Goal: Find specific page/section: Find specific page/section

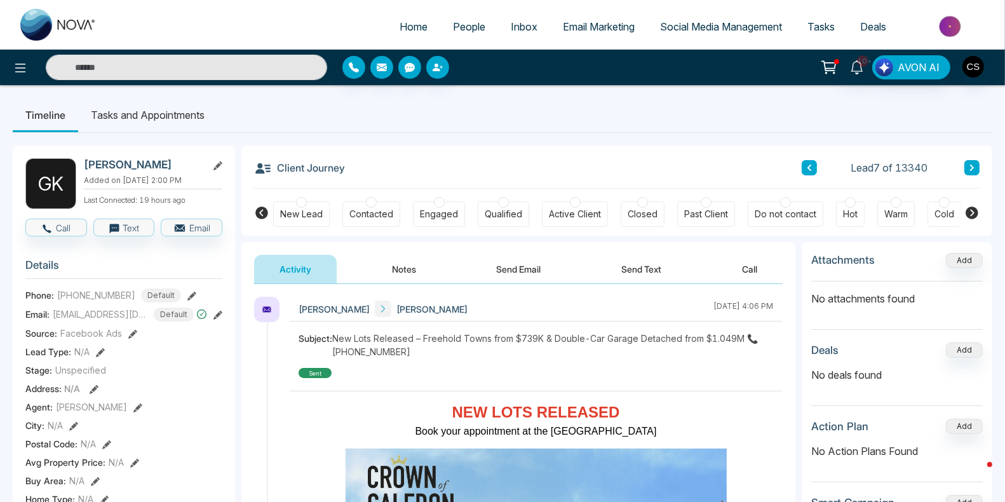
click at [67, 27] on img at bounding box center [58, 25] width 76 height 32
select select "*"
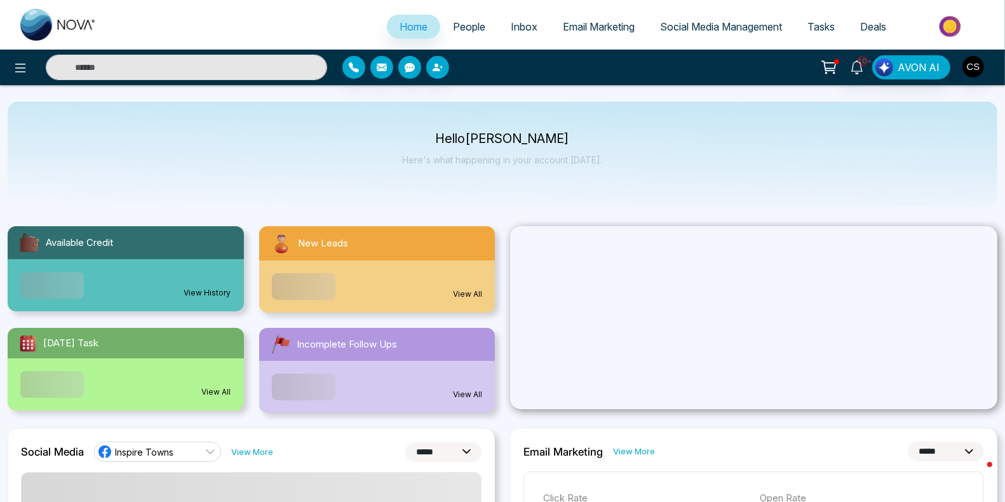
click at [471, 29] on span "People" at bounding box center [469, 26] width 32 height 13
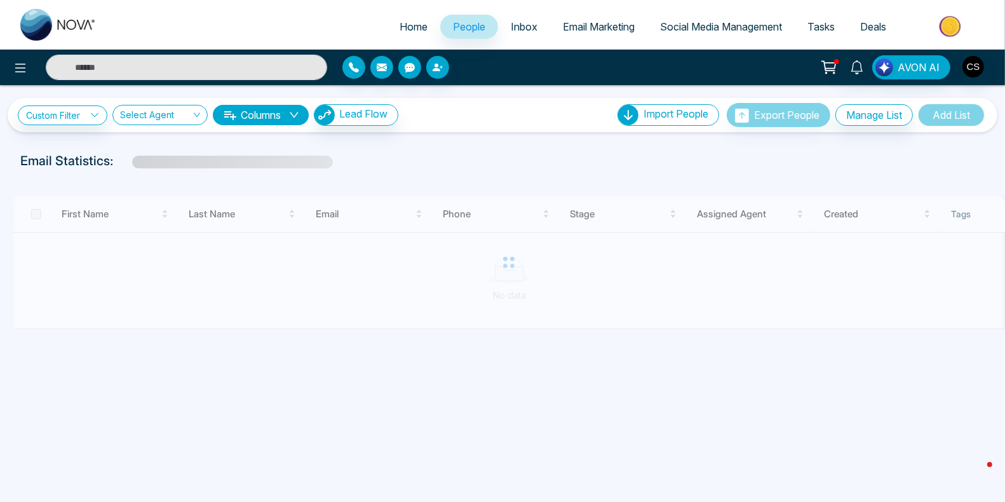
click at [400, 27] on span "Home" at bounding box center [414, 26] width 28 height 13
select select "*"
